Goal: Task Accomplishment & Management: Manage account settings

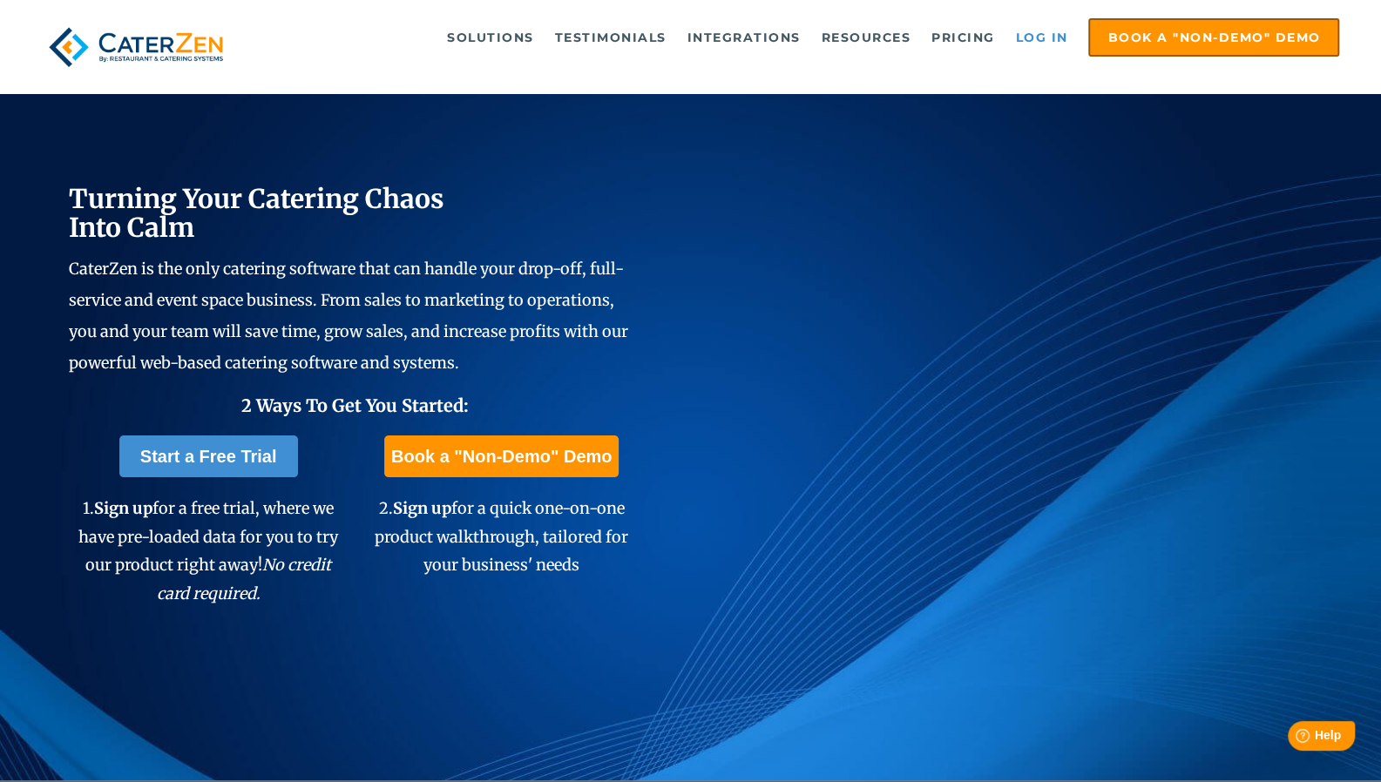
click at [1013, 50] on link "Log in" at bounding box center [1041, 37] width 70 height 35
click at [1049, 34] on link "Log in" at bounding box center [1041, 37] width 70 height 35
click at [1054, 37] on link "Log in" at bounding box center [1041, 37] width 70 height 35
